Goal: Navigation & Orientation: Find specific page/section

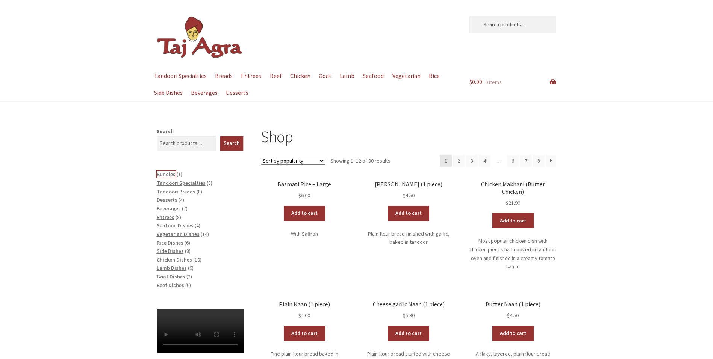
click at [167, 173] on span "Bundles" at bounding box center [166, 174] width 19 height 7
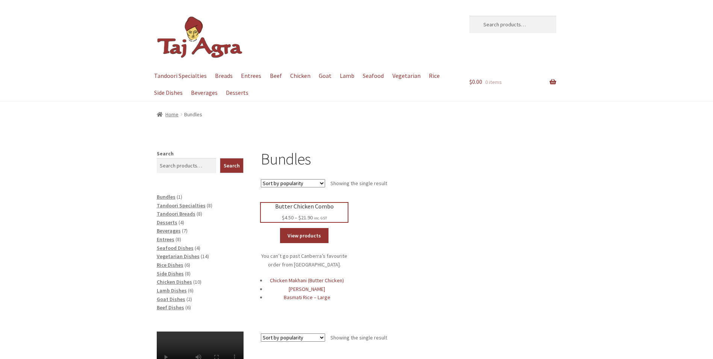
click at [303, 207] on h2 "Butter Chicken Combo" at bounding box center [304, 206] width 87 height 7
click at [174, 292] on span "Lamb Dishes" at bounding box center [172, 290] width 30 height 7
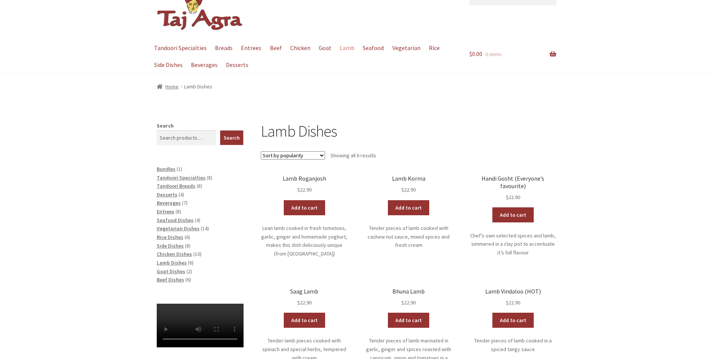
scroll to position [75, 0]
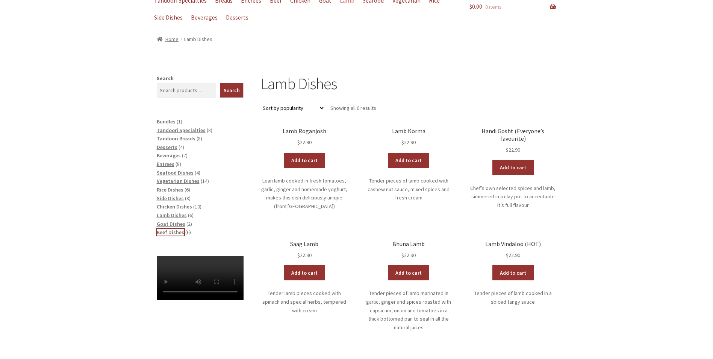
click at [171, 231] on span "Beef Dishes" at bounding box center [170, 232] width 27 height 7
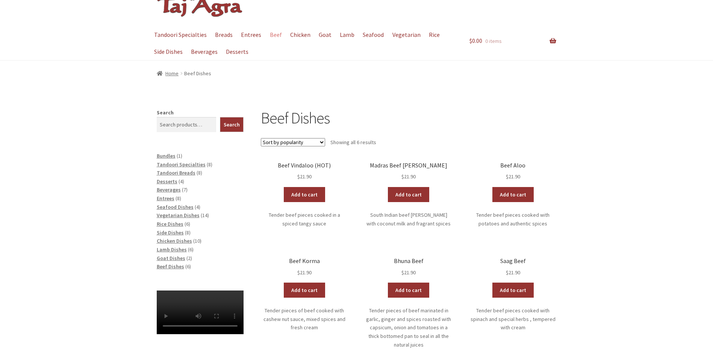
scroll to position [37, 0]
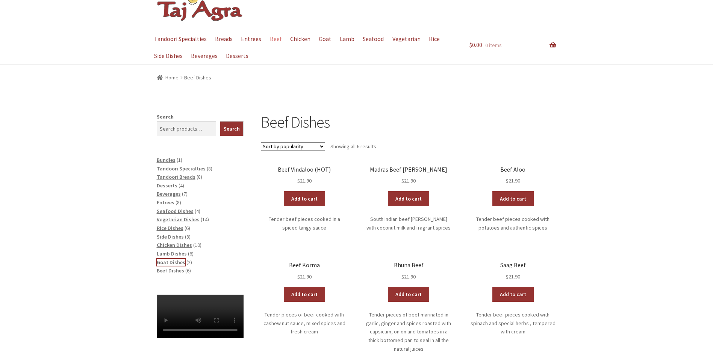
click at [172, 260] on span "Goat Dishes" at bounding box center [171, 262] width 29 height 7
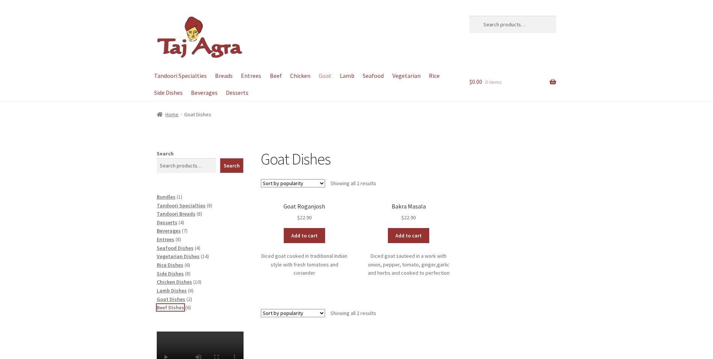
click at [174, 308] on span "Beef Dishes" at bounding box center [170, 307] width 27 height 7
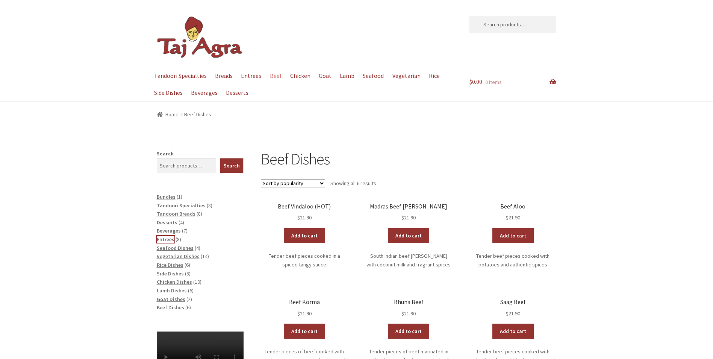
click at [169, 241] on span "Entrees" at bounding box center [166, 239] width 18 height 7
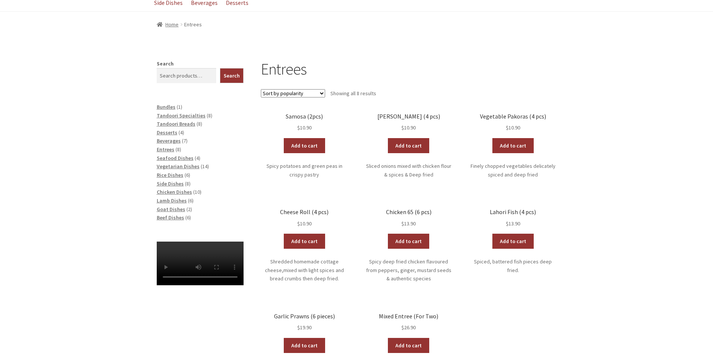
scroll to position [75, 0]
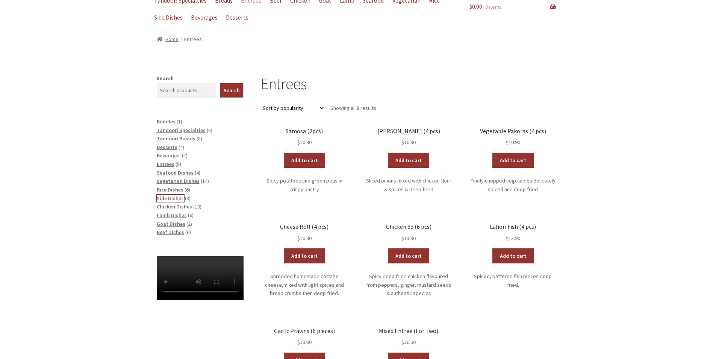
click at [167, 199] on span "Side Dishes" at bounding box center [170, 198] width 27 height 7
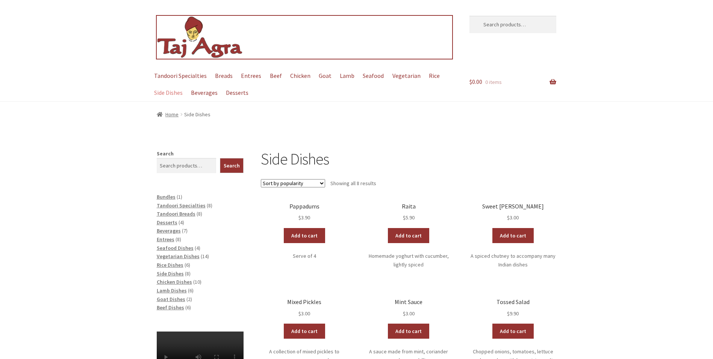
click at [196, 50] on img at bounding box center [200, 37] width 86 height 43
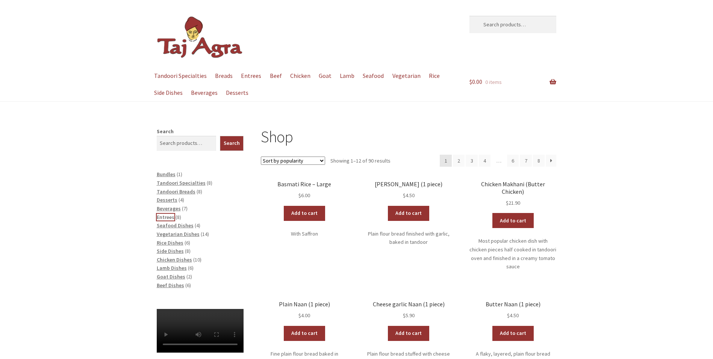
click at [165, 216] on span "Entrees" at bounding box center [166, 217] width 18 height 7
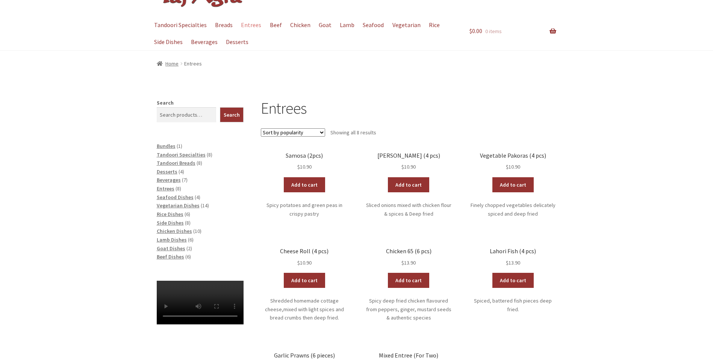
scroll to position [38, 0]
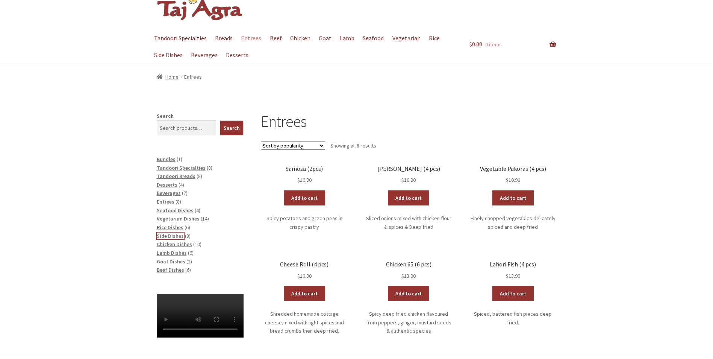
click at [168, 235] on span "Side Dishes" at bounding box center [170, 235] width 27 height 7
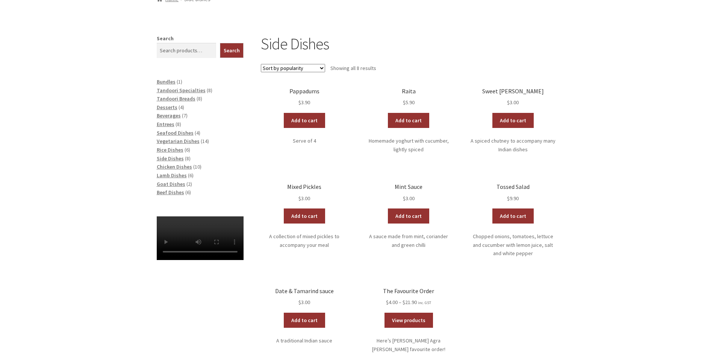
scroll to position [40, 0]
